Goal: Transaction & Acquisition: Purchase product/service

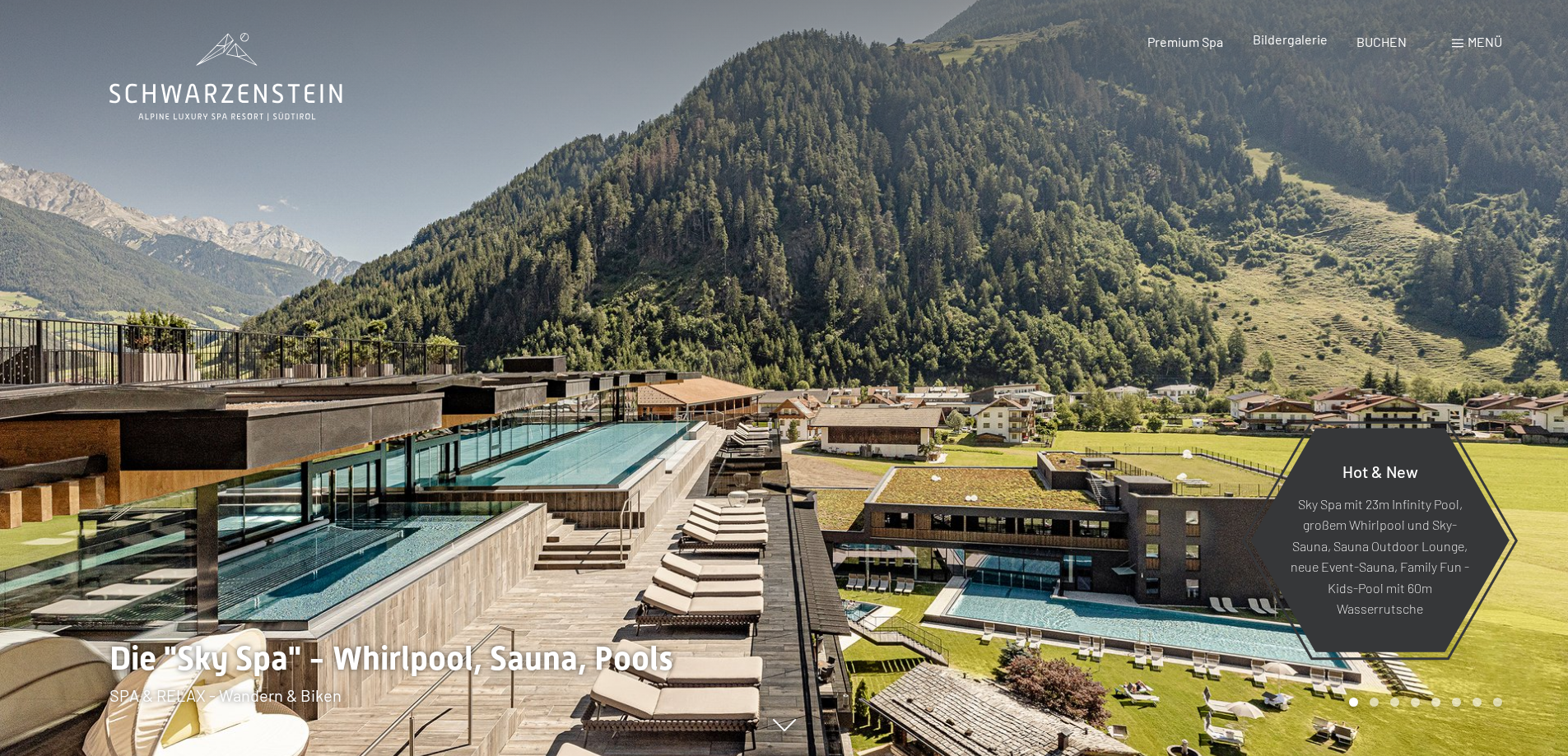
click at [1308, 45] on span "Bildergalerie" at bounding box center [1290, 39] width 75 height 16
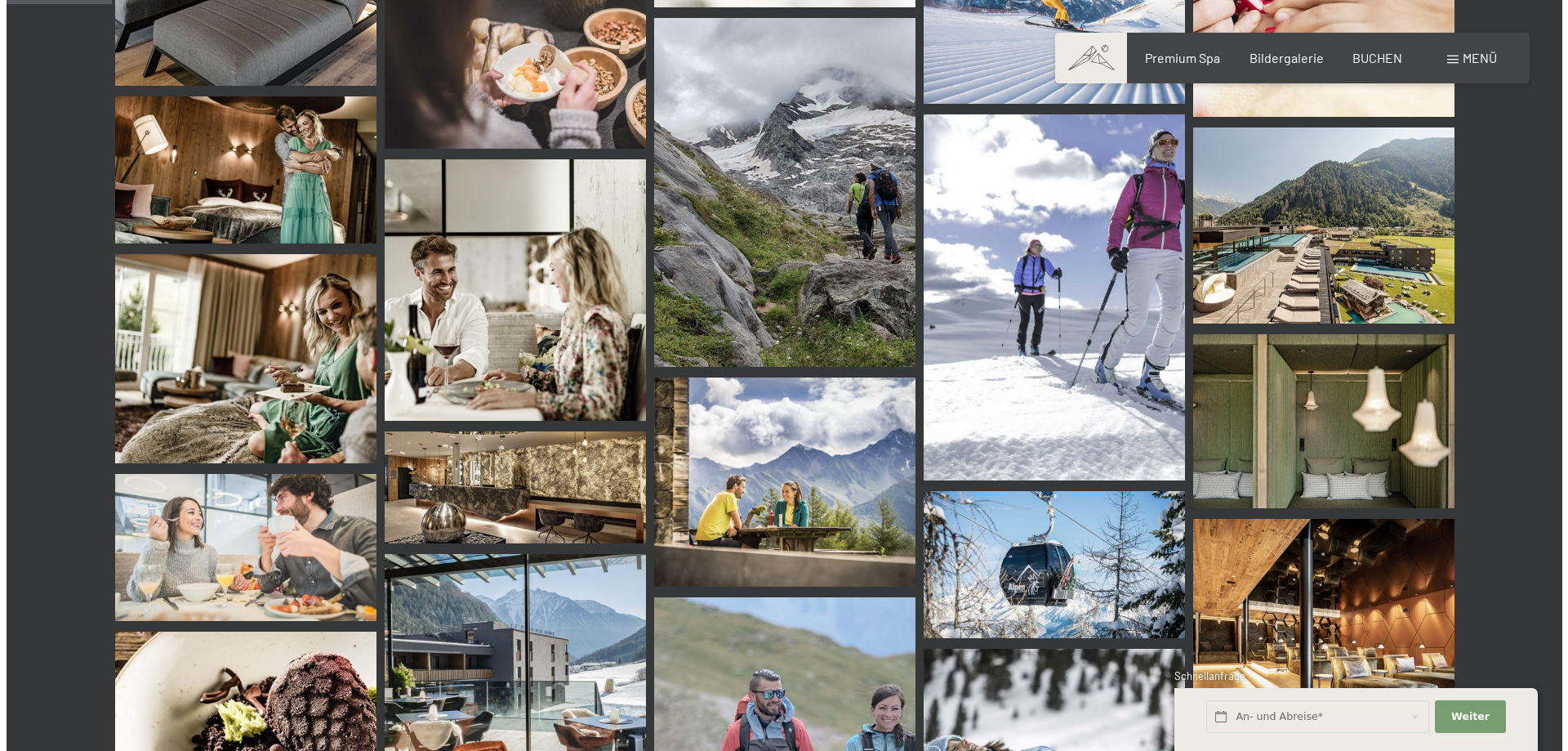
scroll to position [1389, 0]
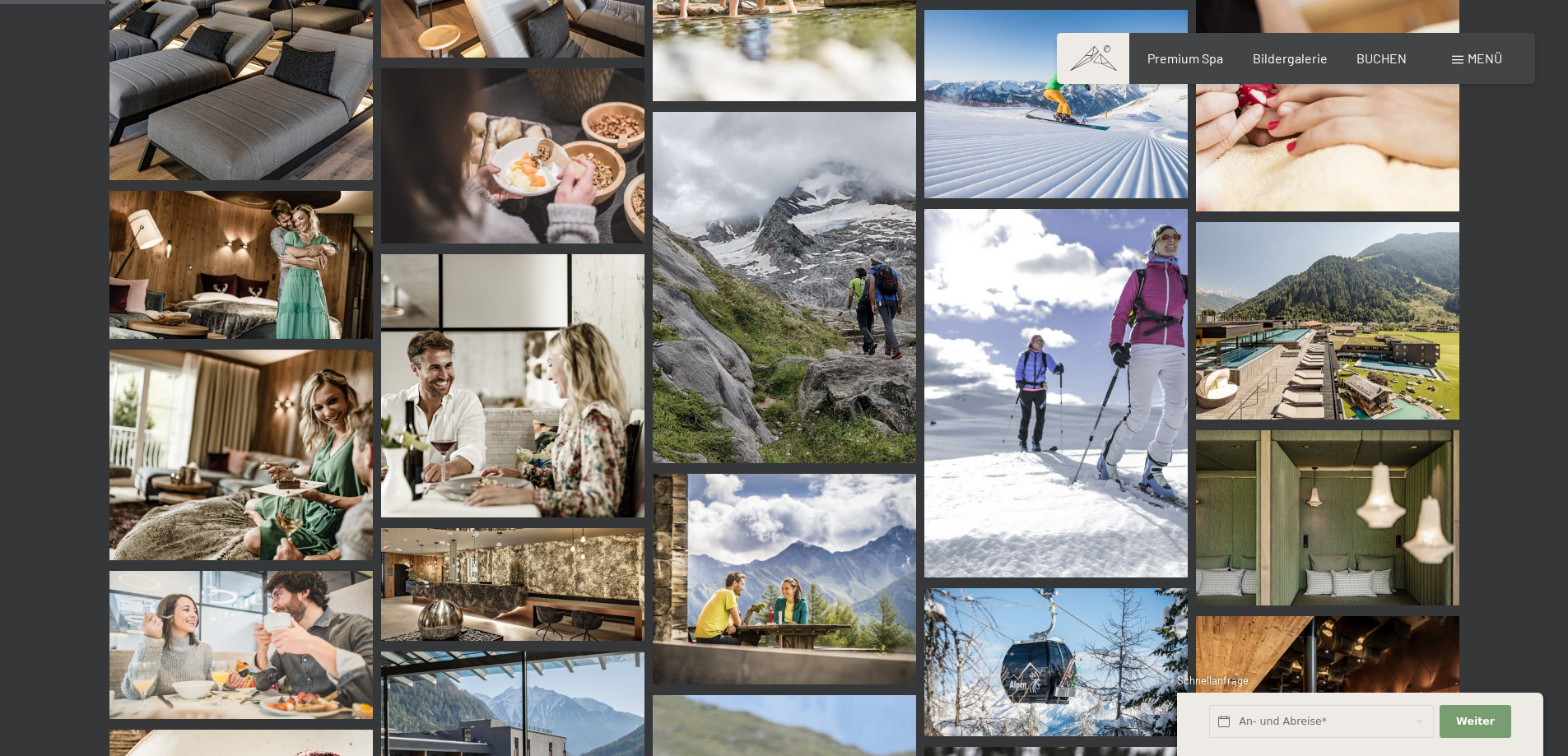
click at [1470, 63] on span "Menü" at bounding box center [1485, 58] width 35 height 16
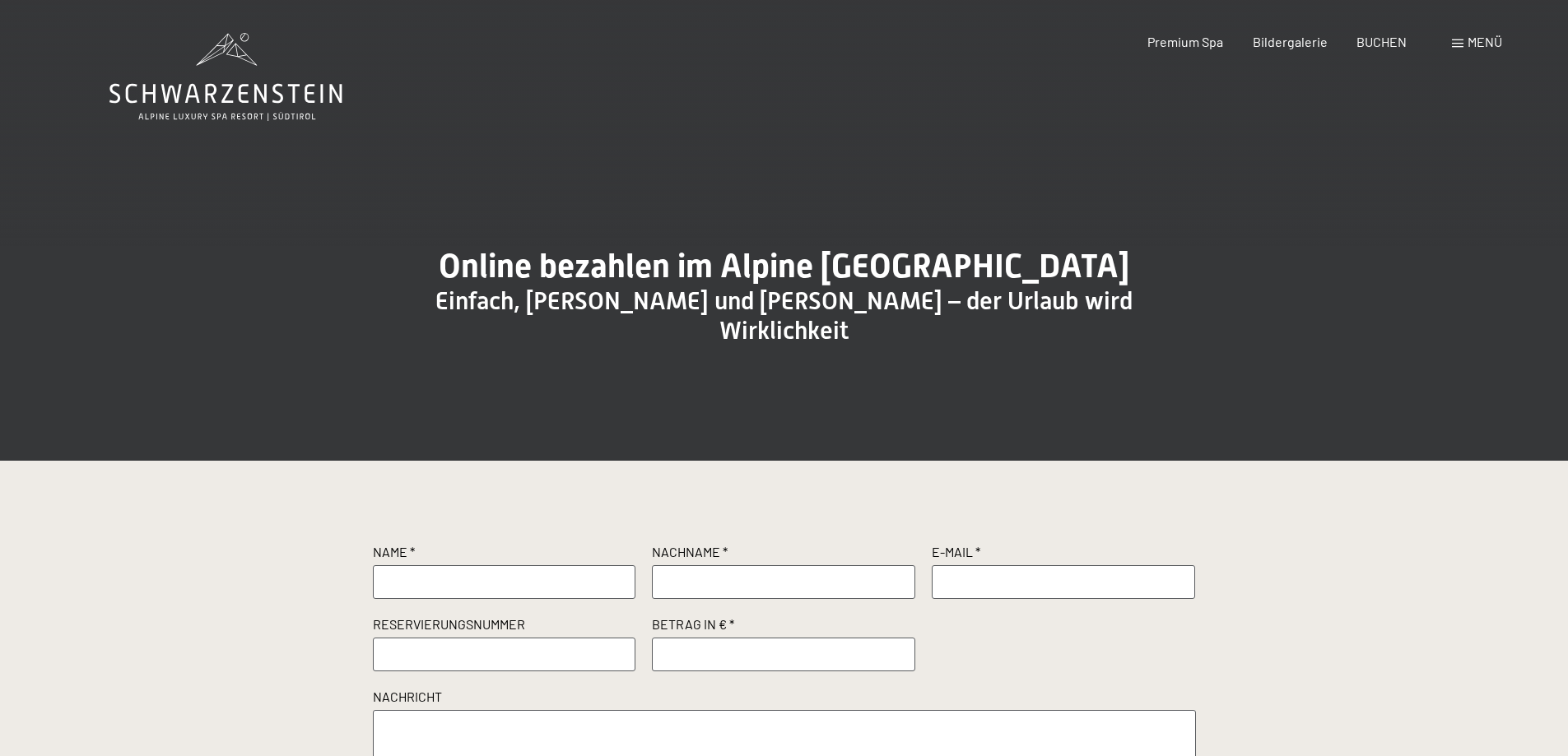
drag, startPoint x: 489, startPoint y: 598, endPoint x: 537, endPoint y: 585, distance: 49.7
click at [491, 598] on input "text" at bounding box center [504, 582] width 263 height 33
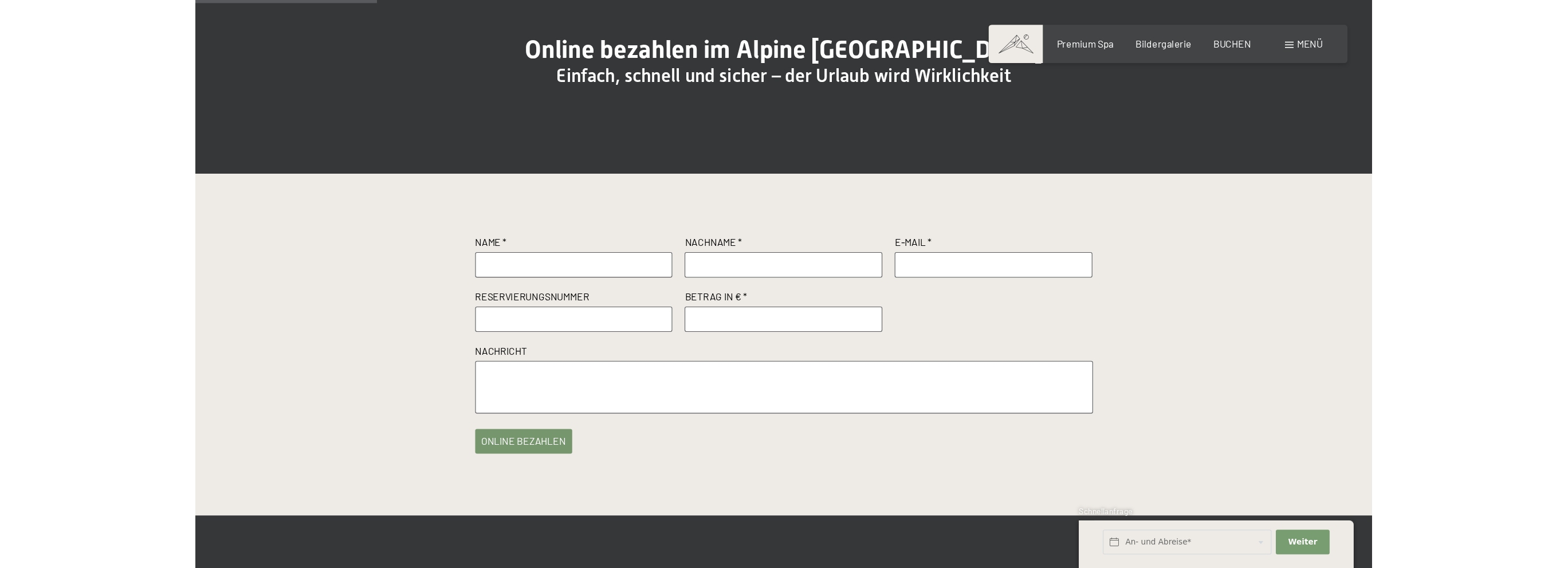
scroll to position [172, 0]
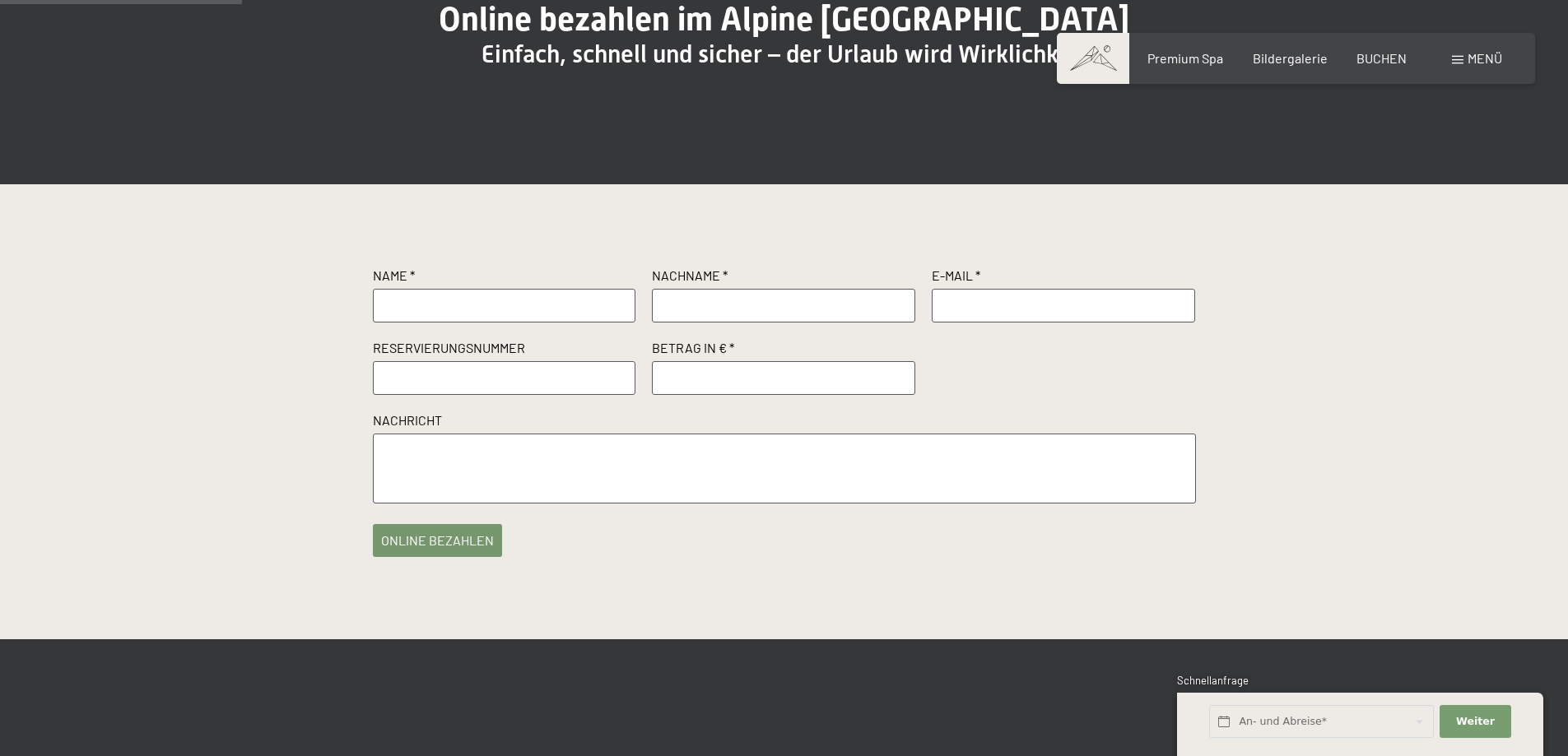
drag, startPoint x: 720, startPoint y: 412, endPoint x: 742, endPoint y: 409, distance: 22.2
click at [720, 394] on input "number" at bounding box center [783, 378] width 263 height 33
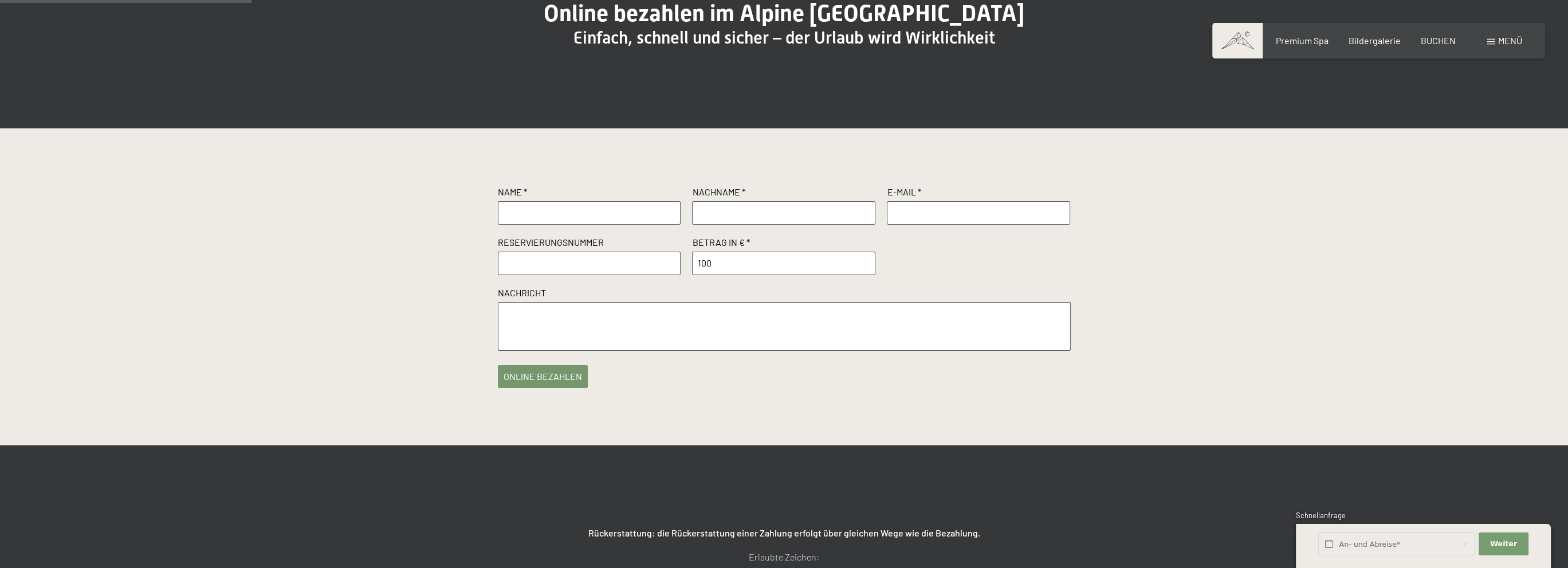
type input "100"
click at [535, 343] on textarea at bounding box center [784, 326] width 573 height 49
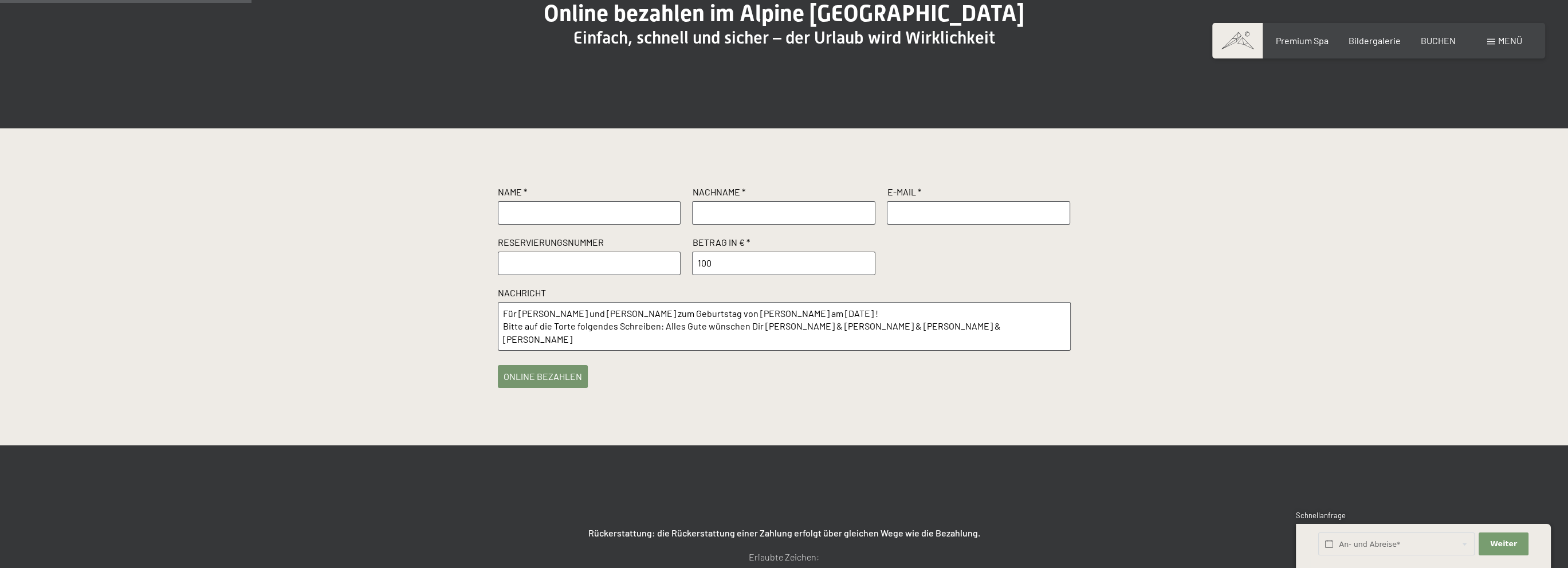
click at [825, 343] on textarea "Für [PERSON_NAME] und [PERSON_NAME] zum Geburtstag von [PERSON_NAME] am [DATE] …" at bounding box center [784, 326] width 573 height 49
drag, startPoint x: 883, startPoint y: 356, endPoint x: 661, endPoint y: 359, distance: 222.0
click at [661, 351] on textarea "Für [PERSON_NAME] und [PERSON_NAME] zum Geburtstag von [PERSON_NAME] am [DATE] …" at bounding box center [784, 326] width 573 height 49
click at [590, 351] on textarea "Für [PERSON_NAME] und [PERSON_NAME] zum Geburtstag von [PERSON_NAME] am [DATE] …" at bounding box center [784, 326] width 573 height 49
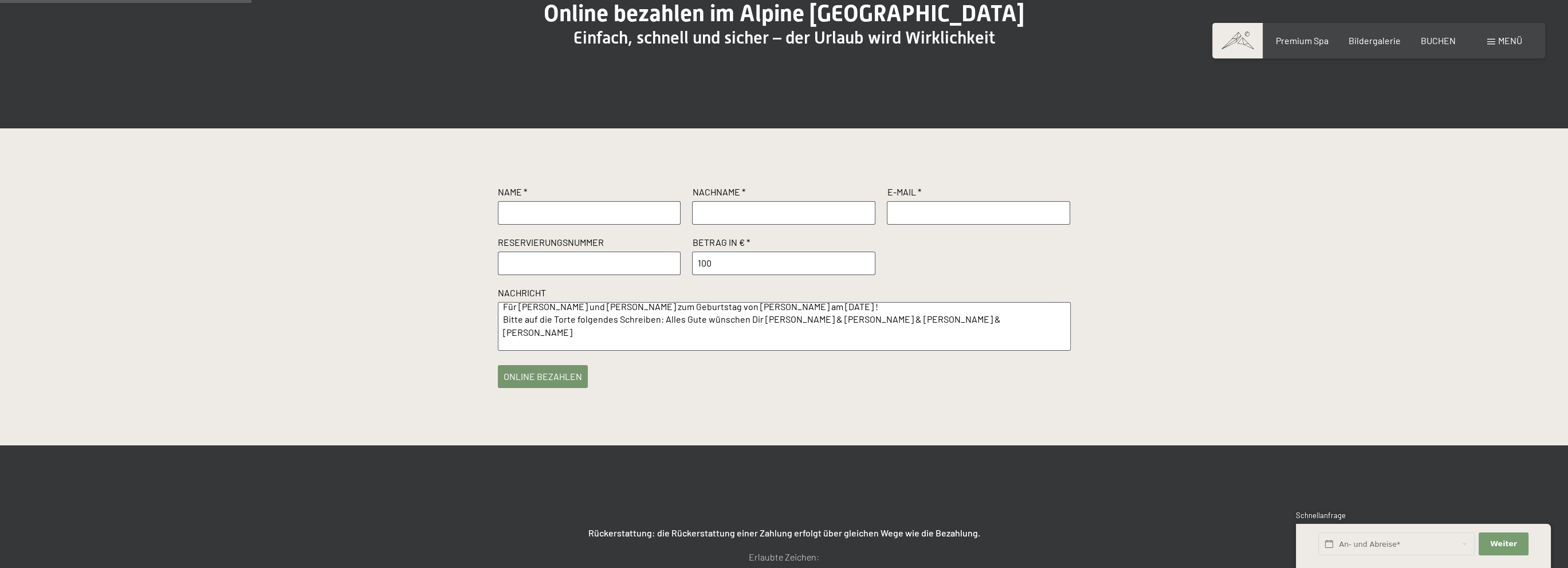
type textarea "Für [PERSON_NAME] und [PERSON_NAME] zum Geburtstag von [PERSON_NAME] am [DATE] …"
click at [542, 224] on input "text" at bounding box center [589, 212] width 183 height 23
type input "W"
type input "Mario"
type input "Weißhaupt"
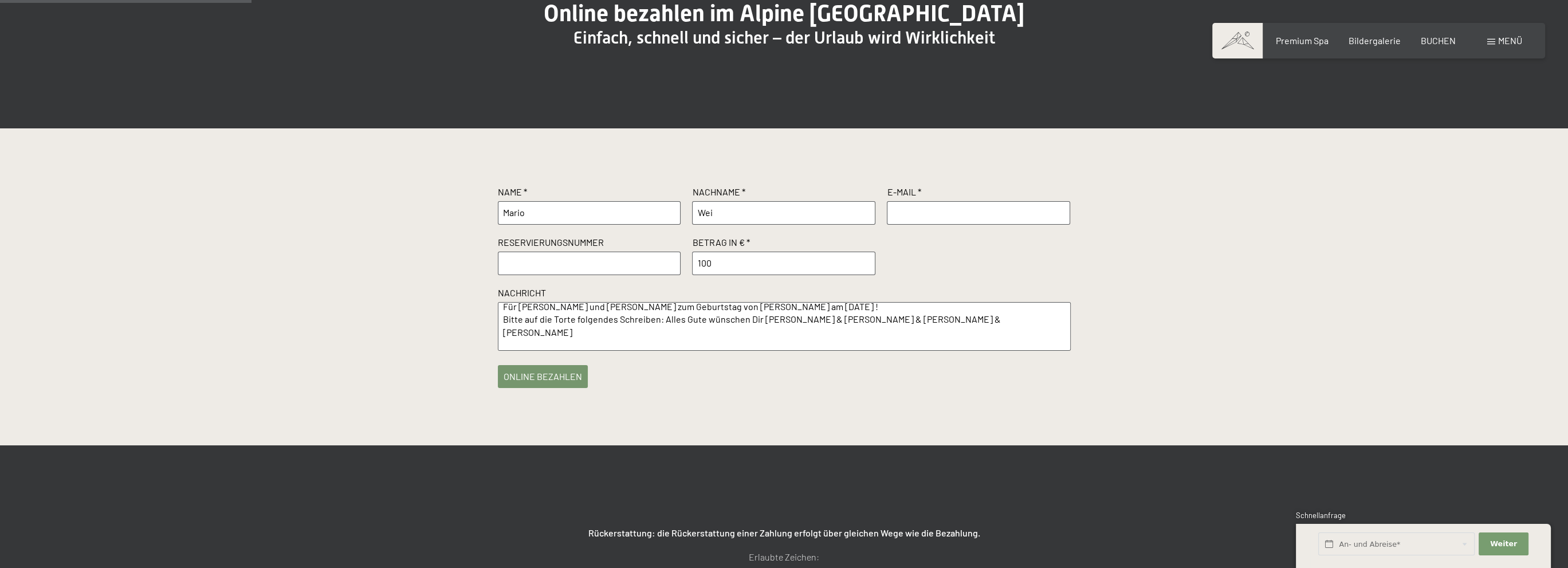
type input "[PERSON_NAME][EMAIL_ADDRESS][DOMAIN_NAME]"
click at [534, 385] on button "online bezahlen" at bounding box center [543, 374] width 90 height 23
